Goal: Book appointment/travel/reservation

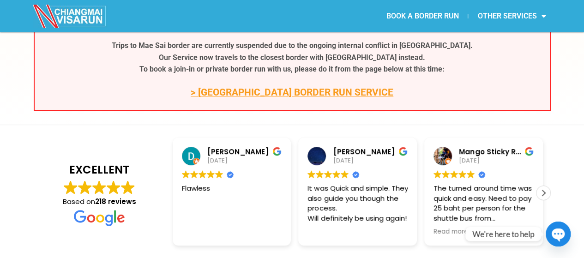
scroll to position [132, 0]
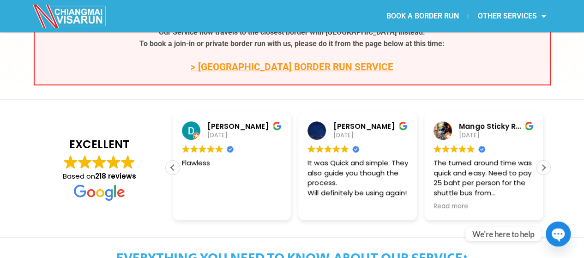
click at [330, 67] on link "> CHIANG KHONG BORDER RUN SERVICE" at bounding box center [292, 66] width 203 height 11
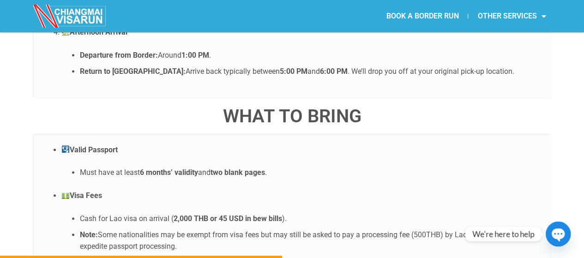
scroll to position [2135, 0]
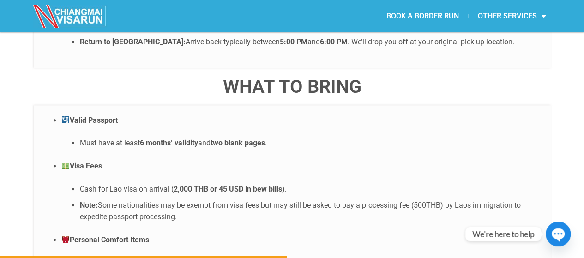
drag, startPoint x: 427, startPoint y: 199, endPoint x: 162, endPoint y: 182, distance: 264.9
click at [162, 234] on li "Personal Comfort Items While water is provided on the bus, feel free to bring s…" at bounding box center [301, 251] width 480 height 35
copy li "While water is provided on the bus, feel free to bring snacks, a neck pillow, o…"
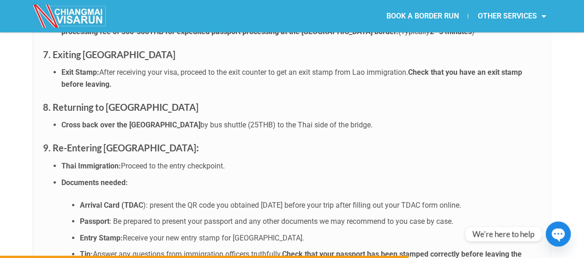
scroll to position [3042, 0]
